Goal: Transaction & Acquisition: Purchase product/service

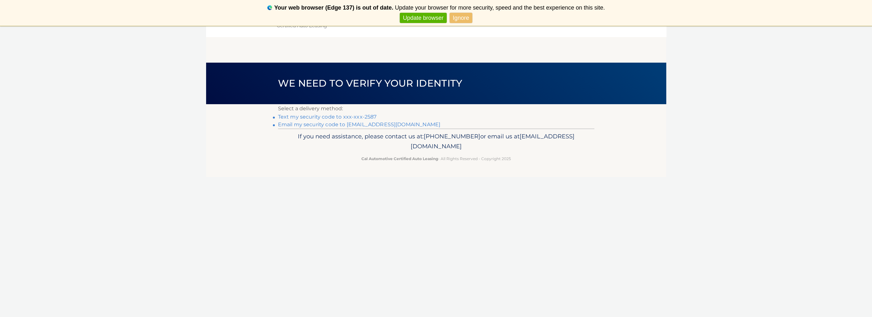
click at [326, 118] on link "Text my security code to xxx-xxx-2587" at bounding box center [327, 117] width 99 height 6
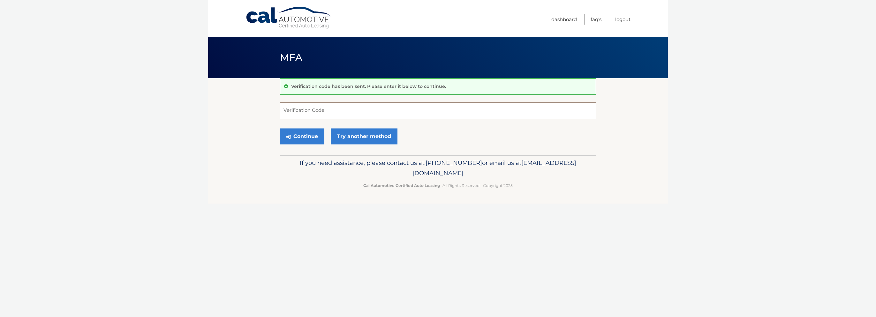
click at [329, 111] on input "Verification Code" at bounding box center [438, 110] width 316 height 16
type input "491584"
click at [280, 128] on button "Continue" at bounding box center [302, 136] width 44 height 16
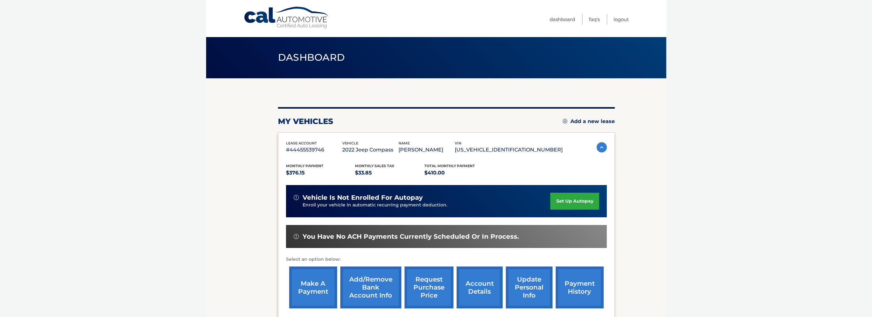
click at [314, 282] on link "make a payment" at bounding box center [313, 287] width 48 height 42
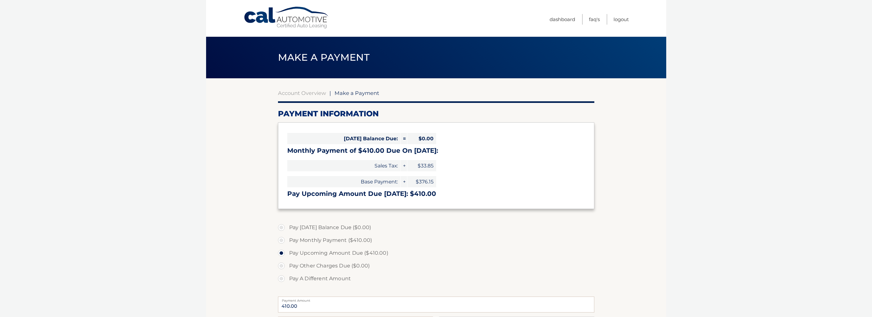
select select "YWU3YjU0NWUtYmY2MS00ZGE0LWE3MzAtNmFmN2JmZjFiMGE5"
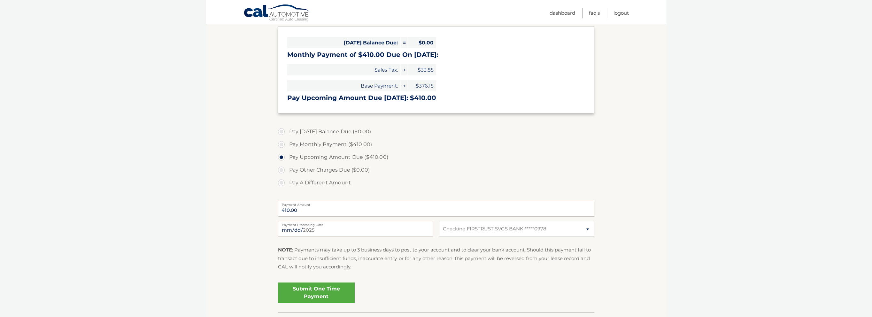
click at [329, 293] on link "Submit One Time Payment" at bounding box center [316, 292] width 77 height 20
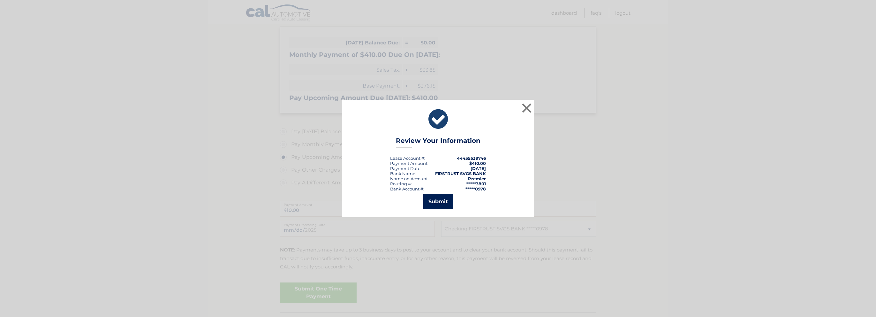
click at [432, 203] on button "Submit" at bounding box center [439, 201] width 30 height 15
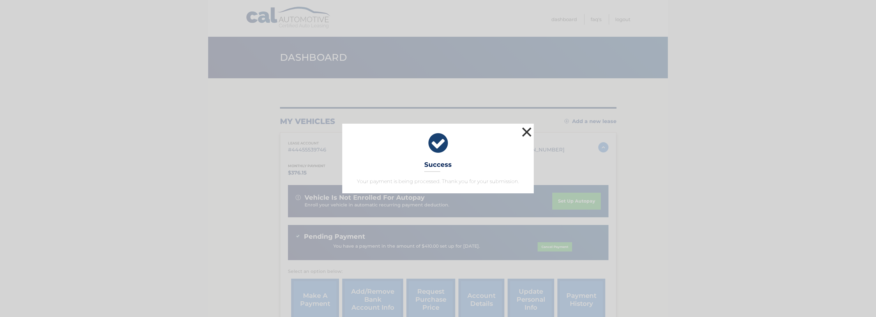
click at [524, 131] on button "×" at bounding box center [527, 132] width 13 height 13
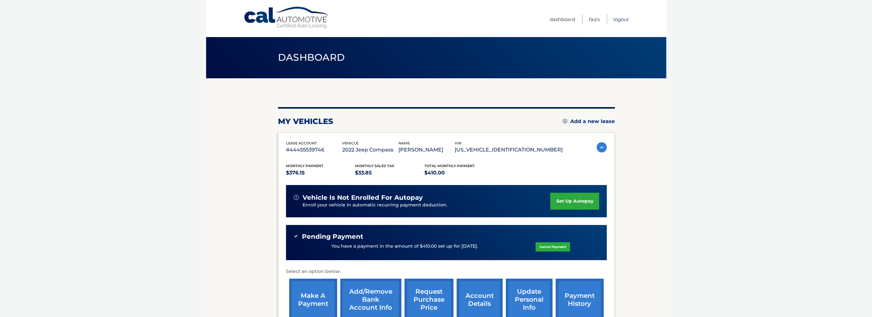
click at [621, 20] on link "Logout" at bounding box center [620, 19] width 15 height 11
